Goal: Use online tool/utility: Utilize a website feature to perform a specific function

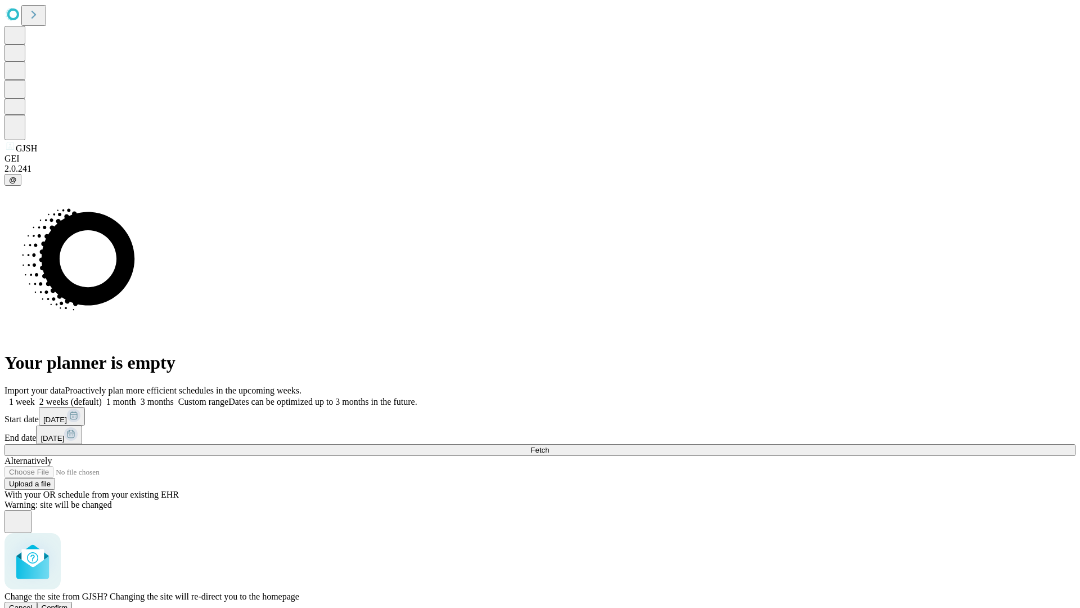
click at [68, 603] on span "Confirm" at bounding box center [55, 607] width 26 height 8
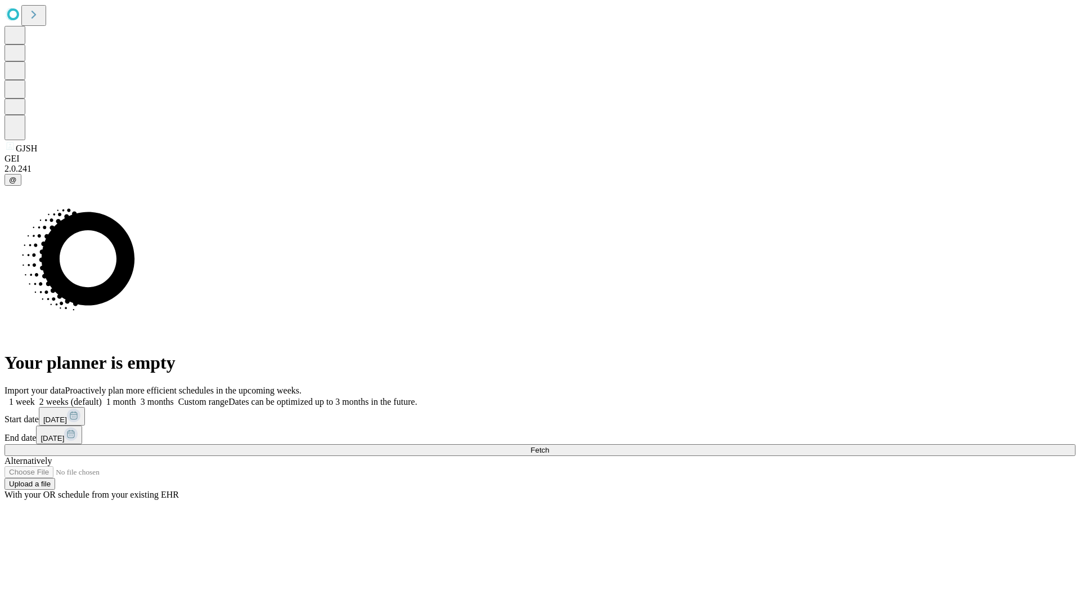
click at [102, 397] on label "2 weeks (default)" at bounding box center [68, 402] width 67 height 10
click at [549, 446] on span "Fetch" at bounding box center [539, 450] width 19 height 8
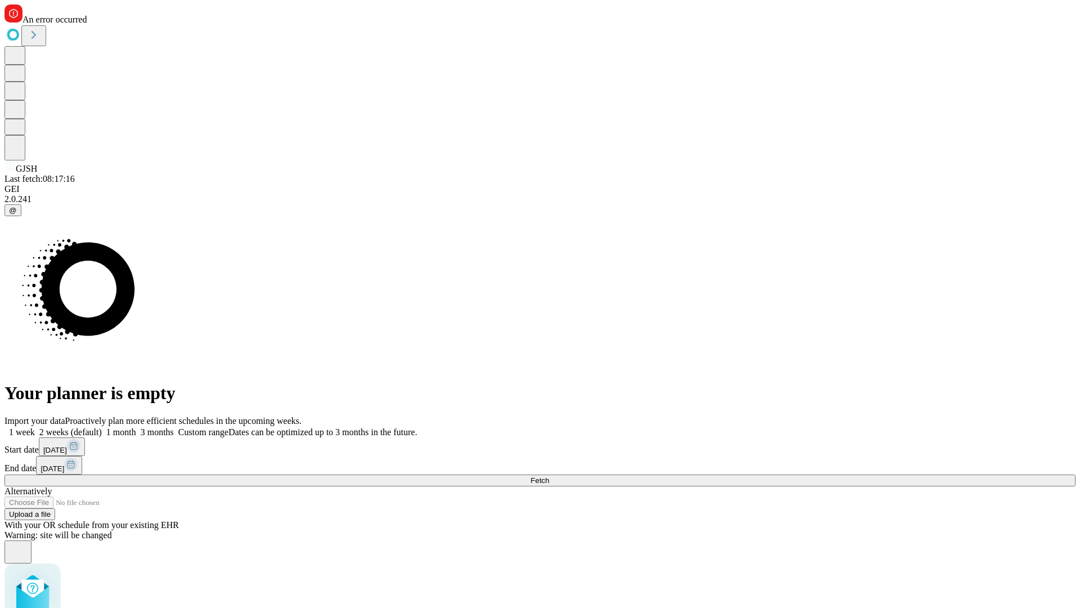
click at [102, 427] on label "2 weeks (default)" at bounding box center [68, 432] width 67 height 10
click at [549, 476] on span "Fetch" at bounding box center [539, 480] width 19 height 8
click at [102, 427] on label "2 weeks (default)" at bounding box center [68, 432] width 67 height 10
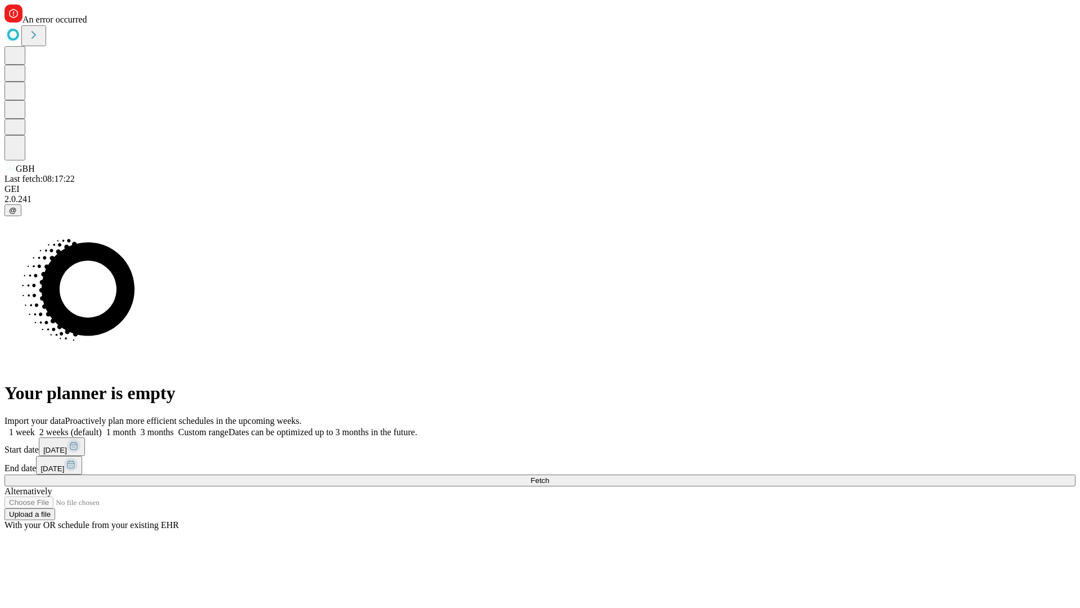
click at [549, 476] on span "Fetch" at bounding box center [539, 480] width 19 height 8
click at [102, 427] on label "2 weeks (default)" at bounding box center [68, 432] width 67 height 10
click at [549, 476] on span "Fetch" at bounding box center [539, 480] width 19 height 8
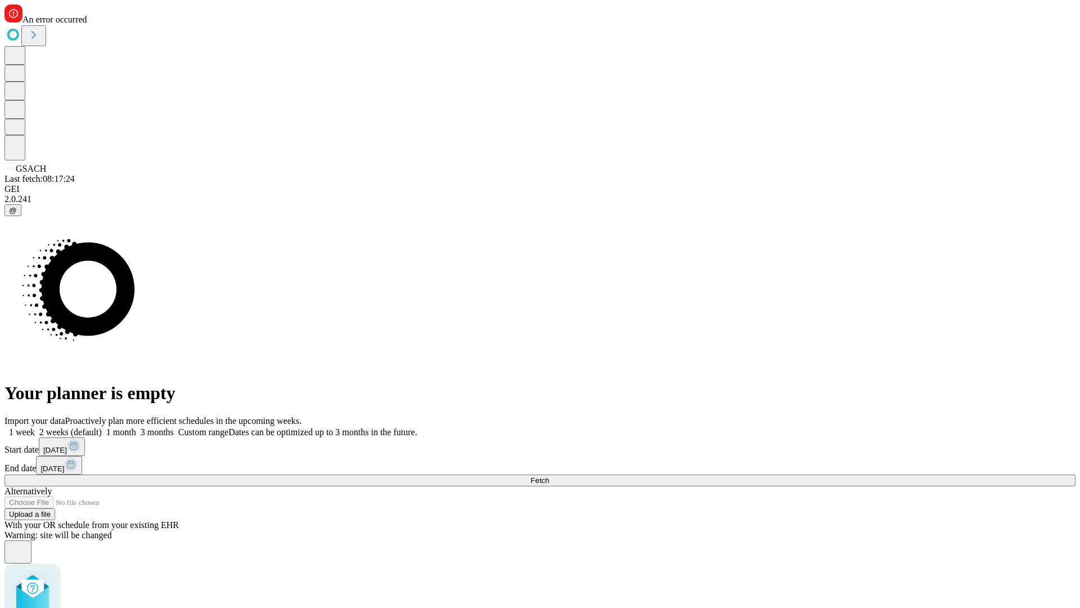
click at [102, 427] on label "2 weeks (default)" at bounding box center [68, 432] width 67 height 10
click at [549, 476] on span "Fetch" at bounding box center [539, 480] width 19 height 8
click at [102, 427] on label "2 weeks (default)" at bounding box center [68, 432] width 67 height 10
click at [549, 476] on span "Fetch" at bounding box center [539, 480] width 19 height 8
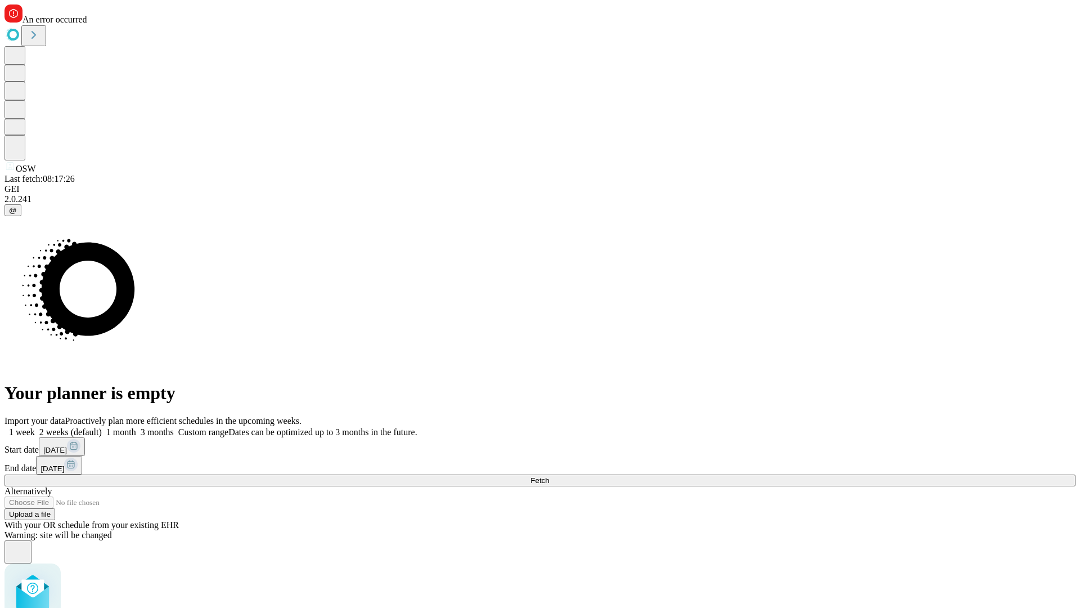
click at [102, 427] on label "2 weeks (default)" at bounding box center [68, 432] width 67 height 10
click at [549, 476] on span "Fetch" at bounding box center [539, 480] width 19 height 8
click at [102, 427] on label "2 weeks (default)" at bounding box center [68, 432] width 67 height 10
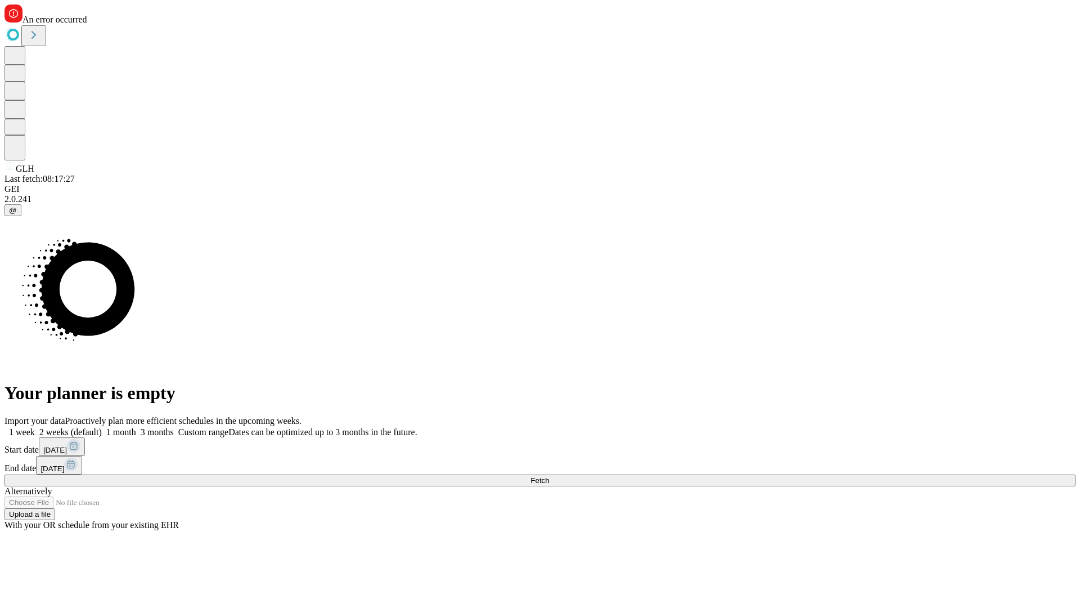
click at [549, 476] on span "Fetch" at bounding box center [539, 480] width 19 height 8
click at [102, 427] on label "2 weeks (default)" at bounding box center [68, 432] width 67 height 10
click at [549, 476] on span "Fetch" at bounding box center [539, 480] width 19 height 8
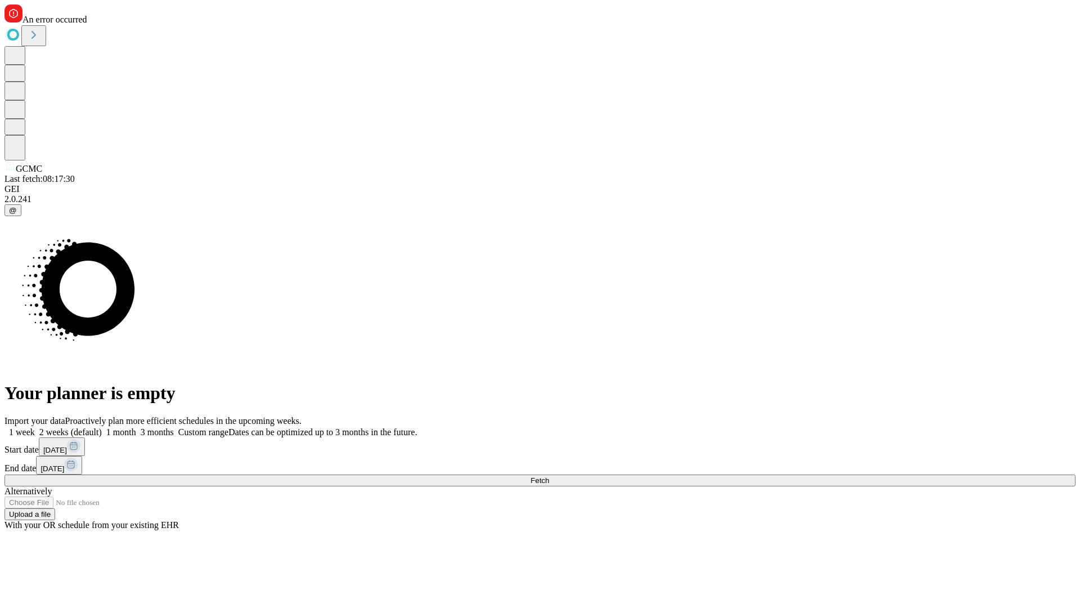
click at [102, 427] on label "2 weeks (default)" at bounding box center [68, 432] width 67 height 10
click at [549, 476] on span "Fetch" at bounding box center [539, 480] width 19 height 8
click at [102, 427] on label "2 weeks (default)" at bounding box center [68, 432] width 67 height 10
click at [549, 476] on span "Fetch" at bounding box center [539, 480] width 19 height 8
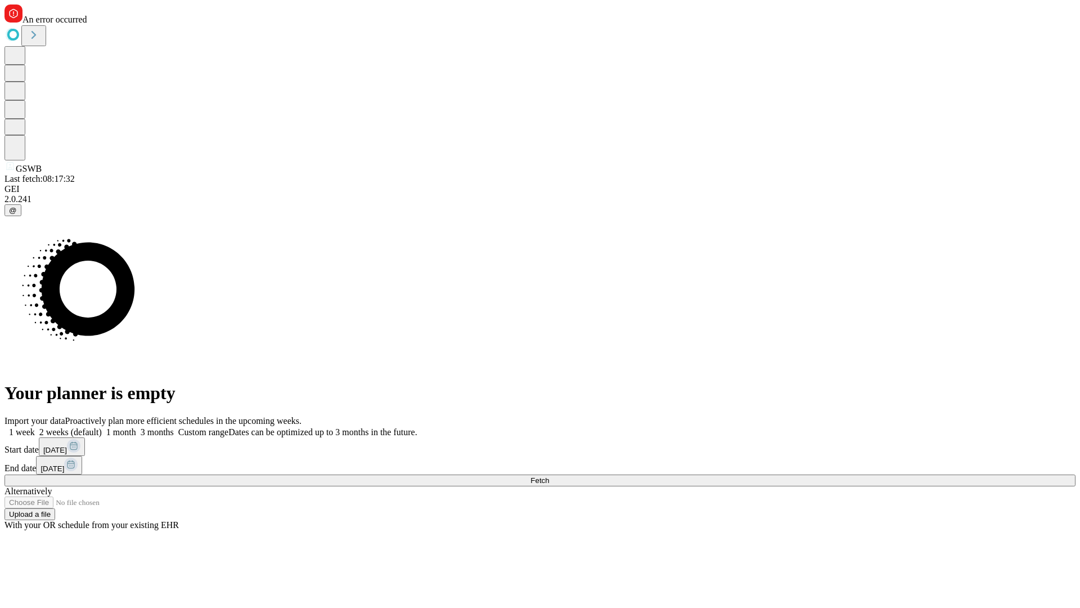
click at [102, 427] on label "2 weeks (default)" at bounding box center [68, 432] width 67 height 10
click at [549, 476] on span "Fetch" at bounding box center [539, 480] width 19 height 8
